Goal: Go to known website: Go to known website

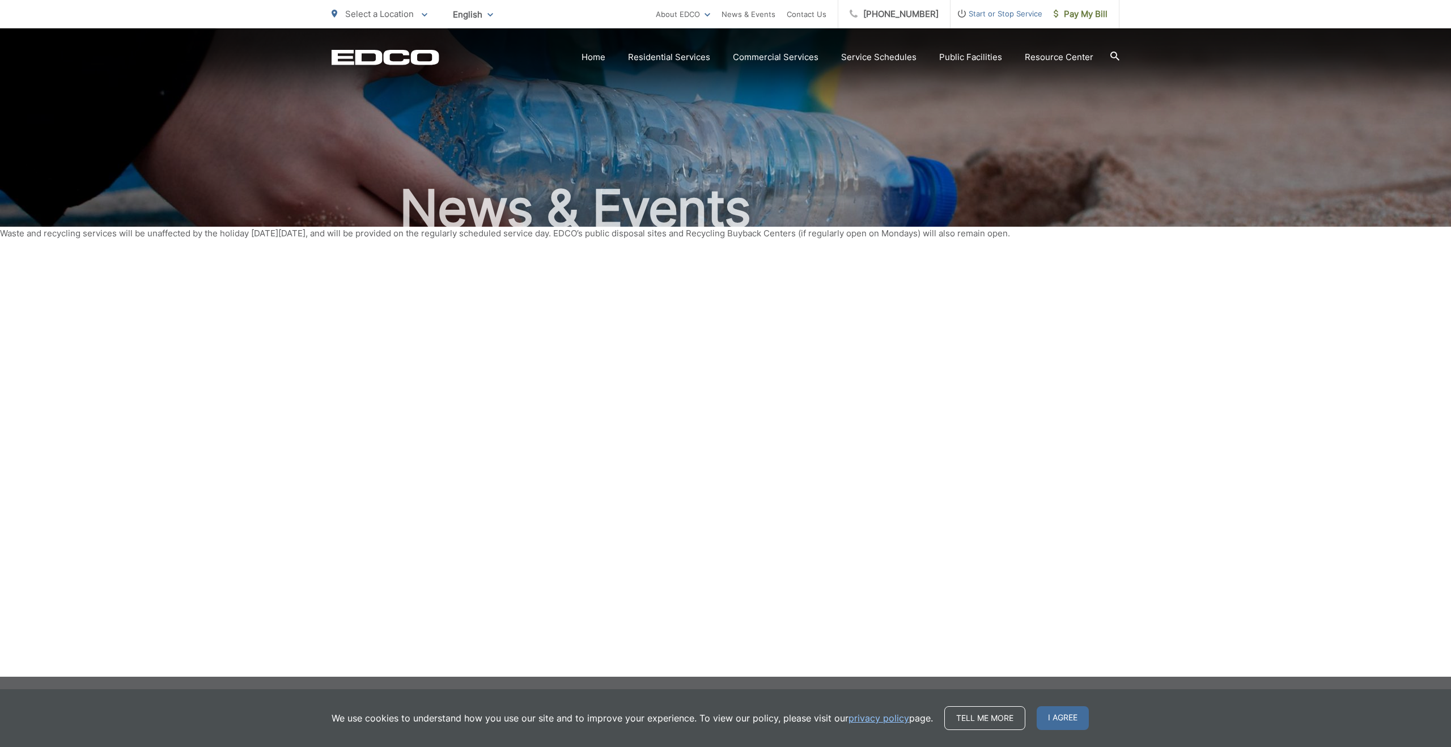
drag, startPoint x: 75, startPoint y: 233, endPoint x: 650, endPoint y: 247, distance: 574.3
click at [650, 247] on div "News & Events" at bounding box center [725, 338] width 1451 height 677
click at [702, 238] on p "Waste and recycling services will be unaffected by the holiday on Monday, Octob…" at bounding box center [725, 234] width 1451 height 14
